Goal: Book appointment/travel/reservation

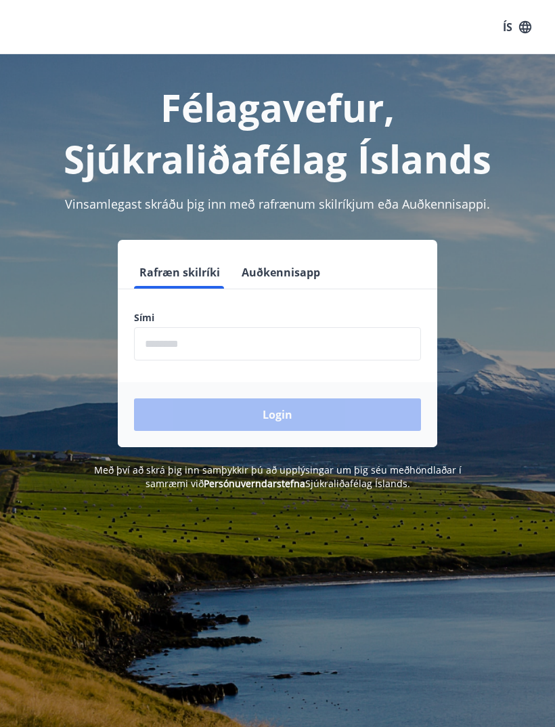
click at [278, 339] on input "phone" at bounding box center [277, 343] width 287 height 33
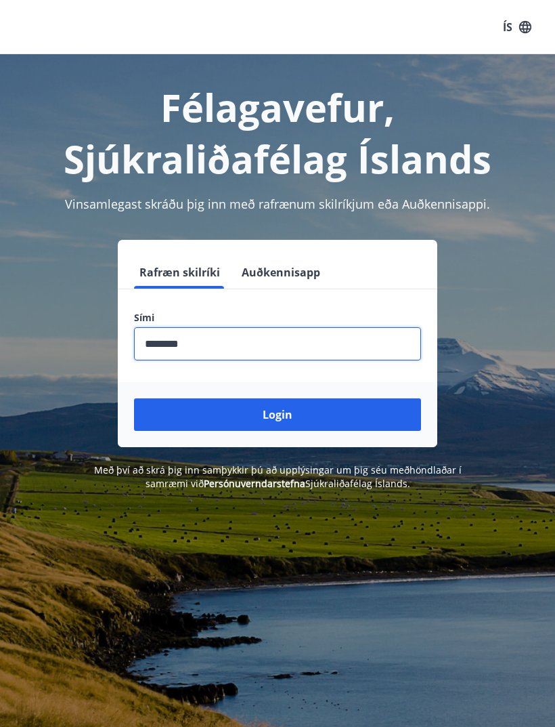
type input "********"
click at [315, 418] on button "Login" at bounding box center [277, 414] width 287 height 32
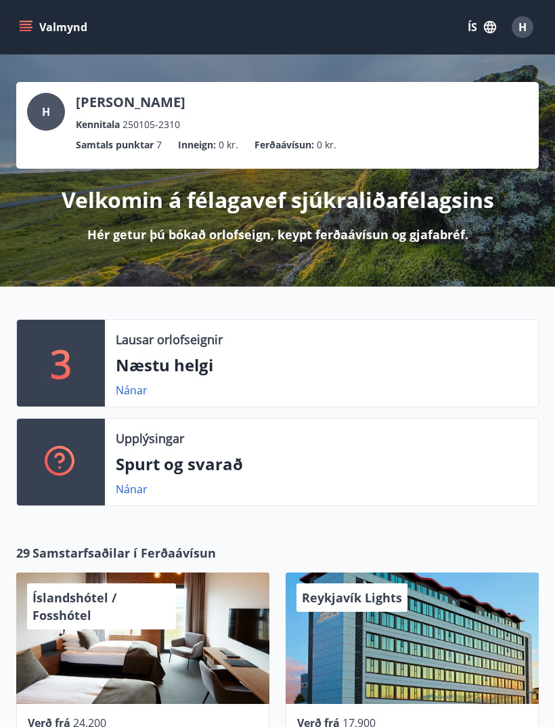
click at [182, 367] on p "Næstu helgi" at bounding box center [322, 364] width 412 height 23
click at [139, 393] on link "Nánar" at bounding box center [132, 390] width 32 height 15
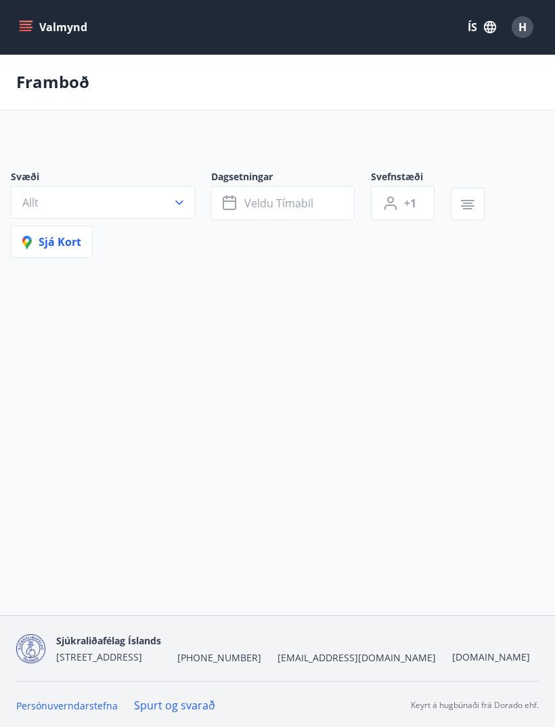
type input "*"
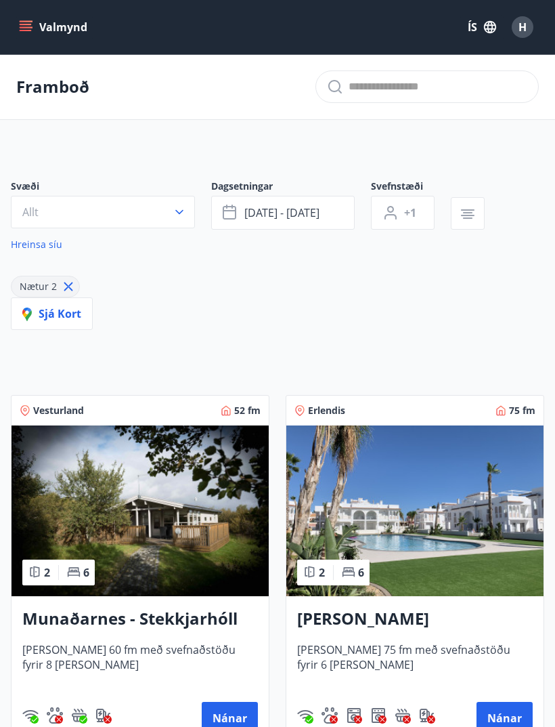
click at [328, 209] on button "ágú 29 - sep 01" at bounding box center [283, 213] width 144 height 34
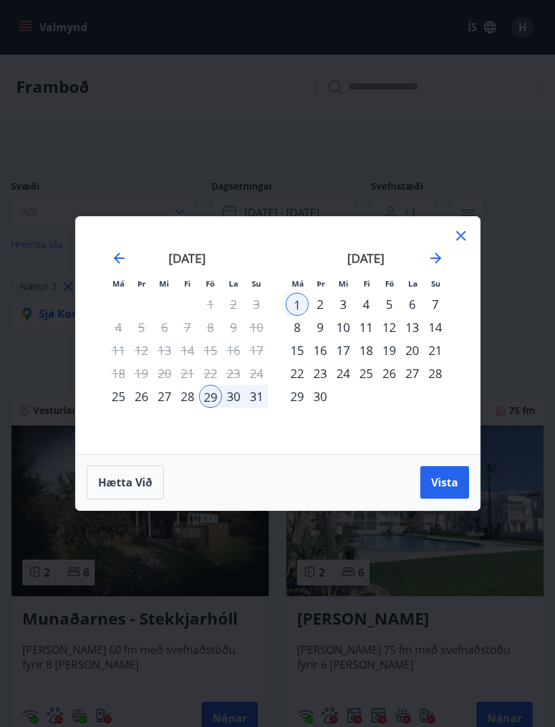
click at [385, 377] on div "26" at bounding box center [389, 373] width 23 height 23
click at [437, 378] on div "28" at bounding box center [435, 373] width 23 height 23
click at [451, 483] on span "Vista" at bounding box center [444, 482] width 27 height 15
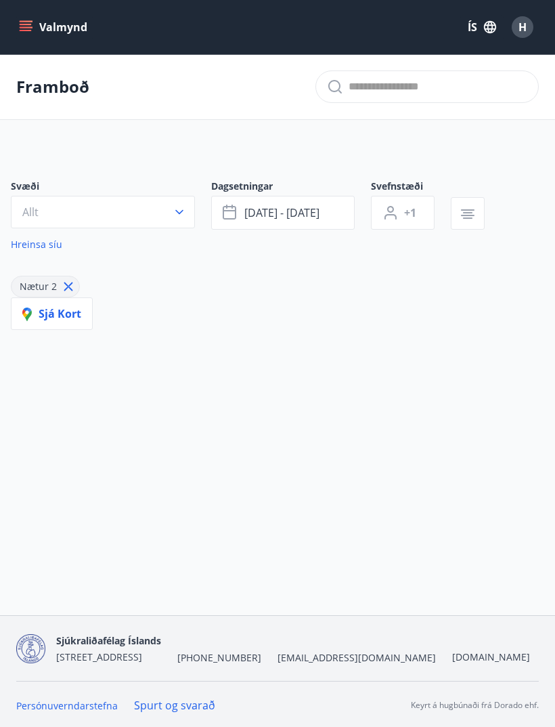
click at [150, 218] on button "Allt" at bounding box center [103, 212] width 184 height 32
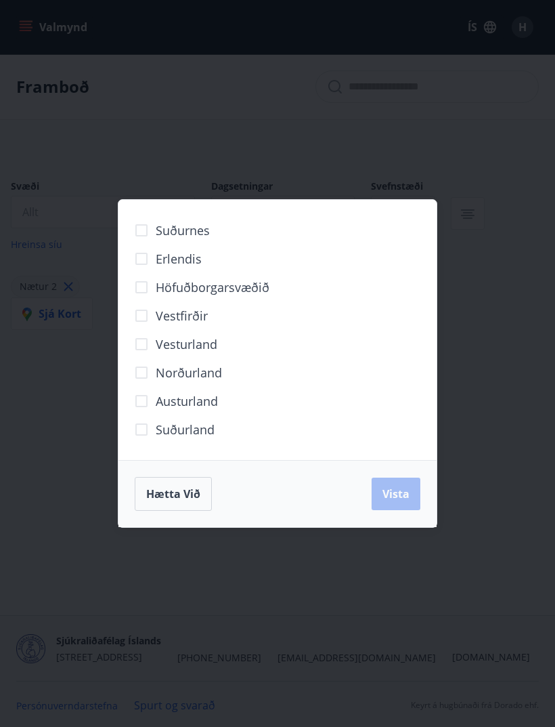
click at [242, 286] on span "Höfuðborgarsvæðið" at bounding box center [213, 287] width 114 height 18
click at [394, 492] on span "Vista" at bounding box center [396, 493] width 27 height 15
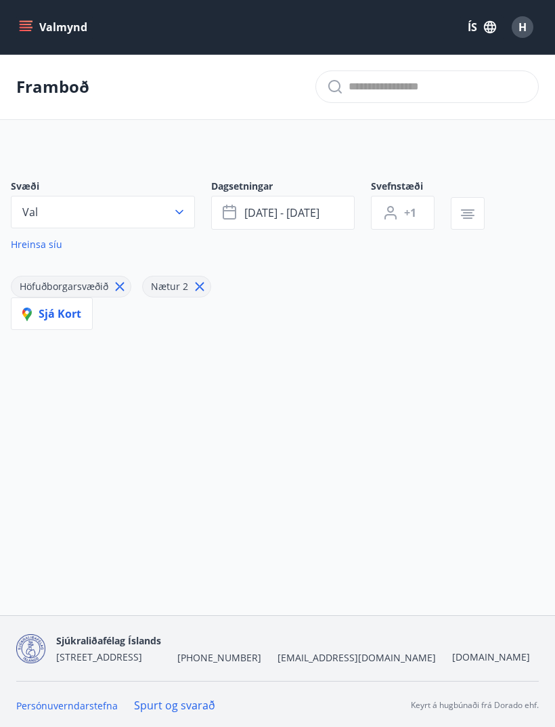
click at [314, 211] on span "sep 26 - sep 28" at bounding box center [281, 212] width 75 height 15
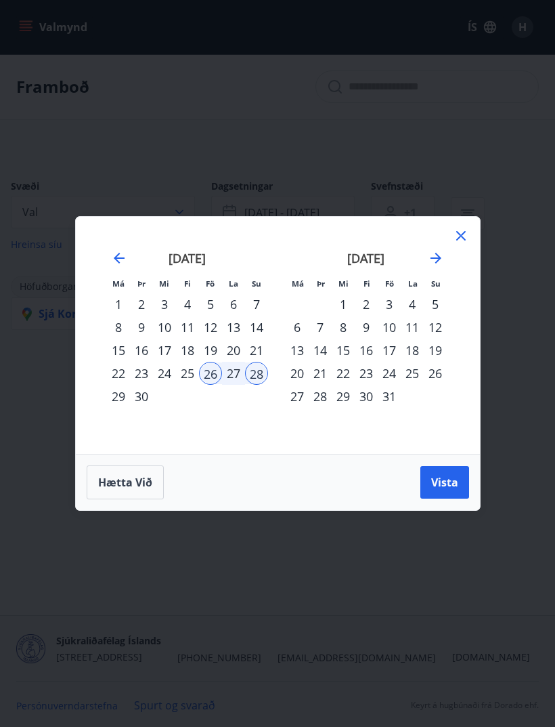
click at [116, 389] on div "29" at bounding box center [118, 396] width 23 height 23
click at [206, 374] on div "26" at bounding box center [210, 373] width 23 height 23
click at [112, 397] on div "29" at bounding box center [118, 396] width 23 height 23
click at [448, 487] on span "Vista" at bounding box center [444, 482] width 27 height 15
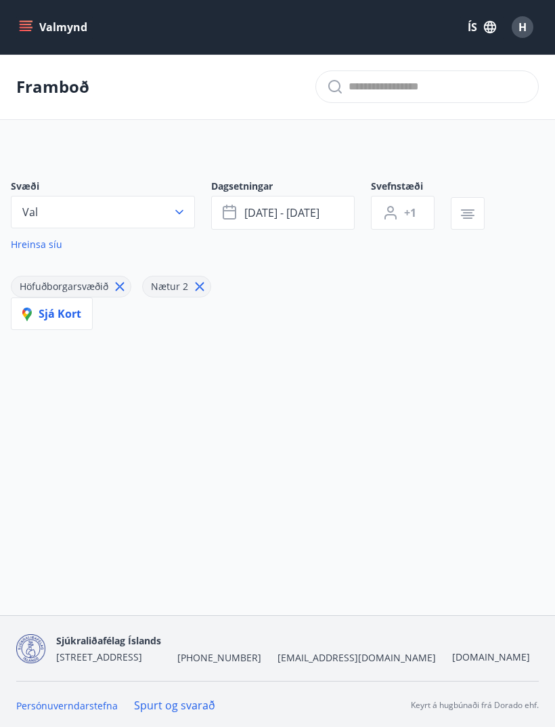
click at [477, 212] on button "button" at bounding box center [468, 213] width 34 height 32
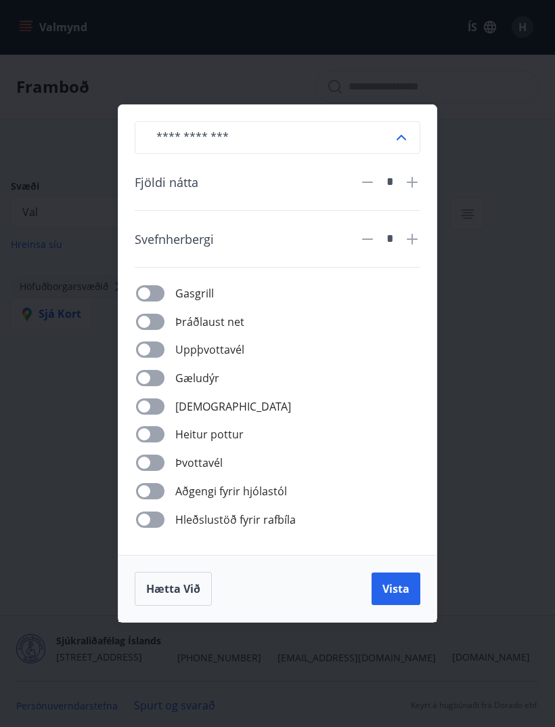
click at [494, 229] on div "​ Fjöldi nátta * Svefnherbergi * Gasgrill Þráðlaust net Uppþvottavél Gæludýr Þu…" at bounding box center [277, 363] width 555 height 727
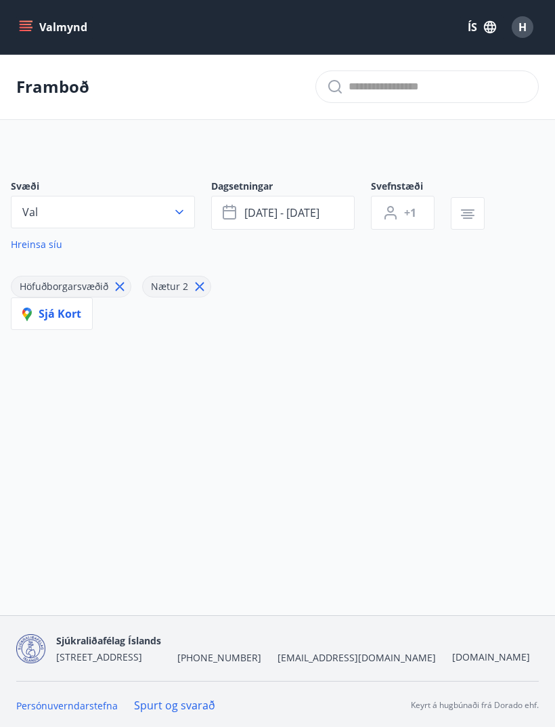
click at [43, 28] on button "Valmynd" at bounding box center [54, 27] width 77 height 24
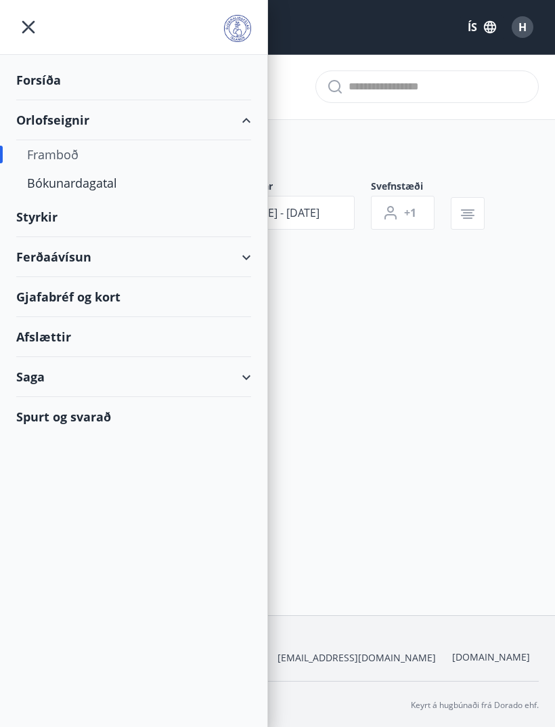
click at [93, 184] on div "Bókunardagatal" at bounding box center [133, 183] width 213 height 28
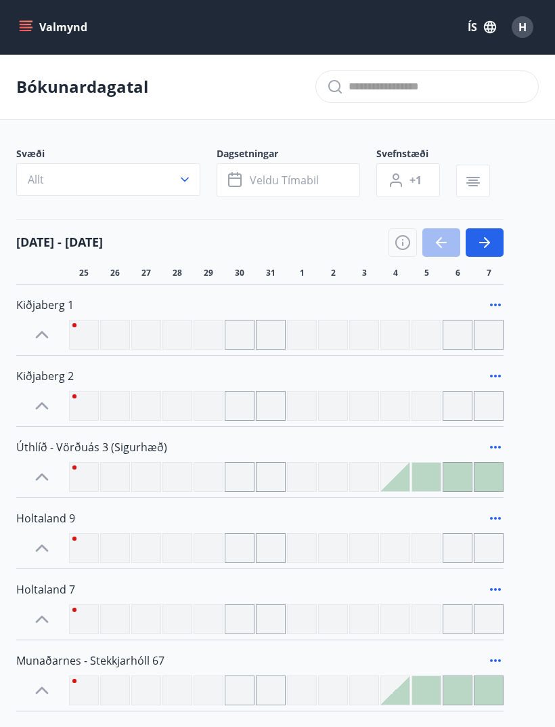
click at [487, 253] on button "button" at bounding box center [485, 242] width 38 height 28
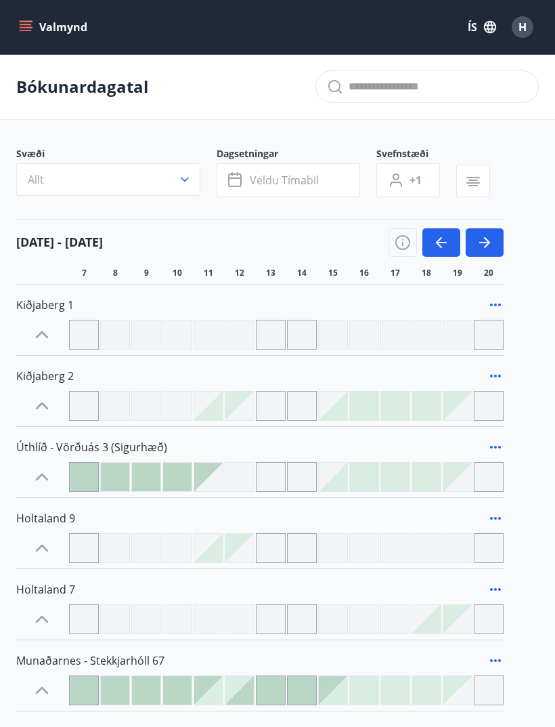
click at [492, 246] on icon "button" at bounding box center [485, 242] width 16 height 16
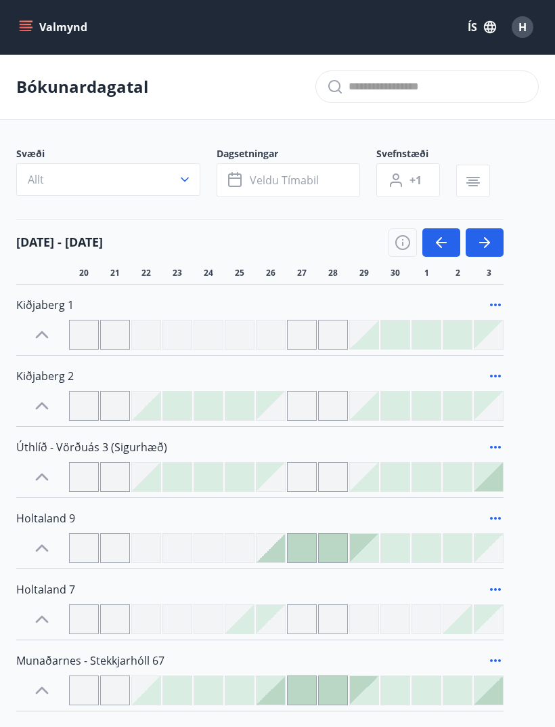
click at [162, 182] on button "Allt" at bounding box center [108, 179] width 184 height 32
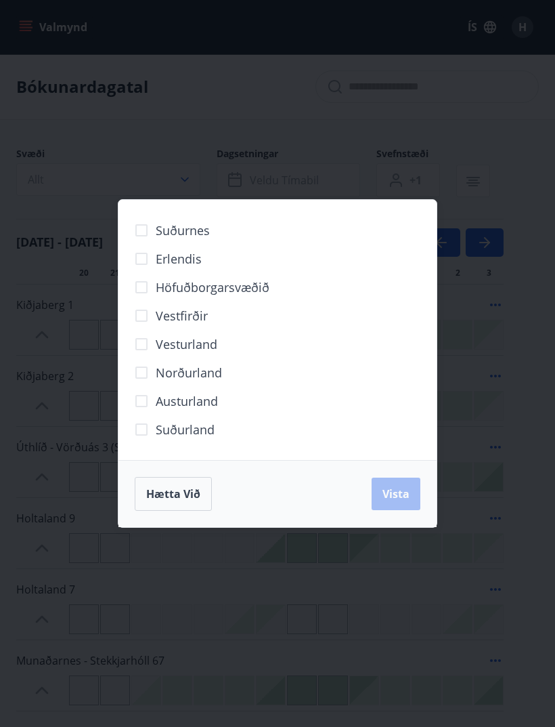
click at [194, 284] on span "Höfuðborgarsvæðið" at bounding box center [213, 287] width 114 height 18
click at [384, 506] on button "Vista" at bounding box center [396, 493] width 49 height 32
